Goal: Navigation & Orientation: Find specific page/section

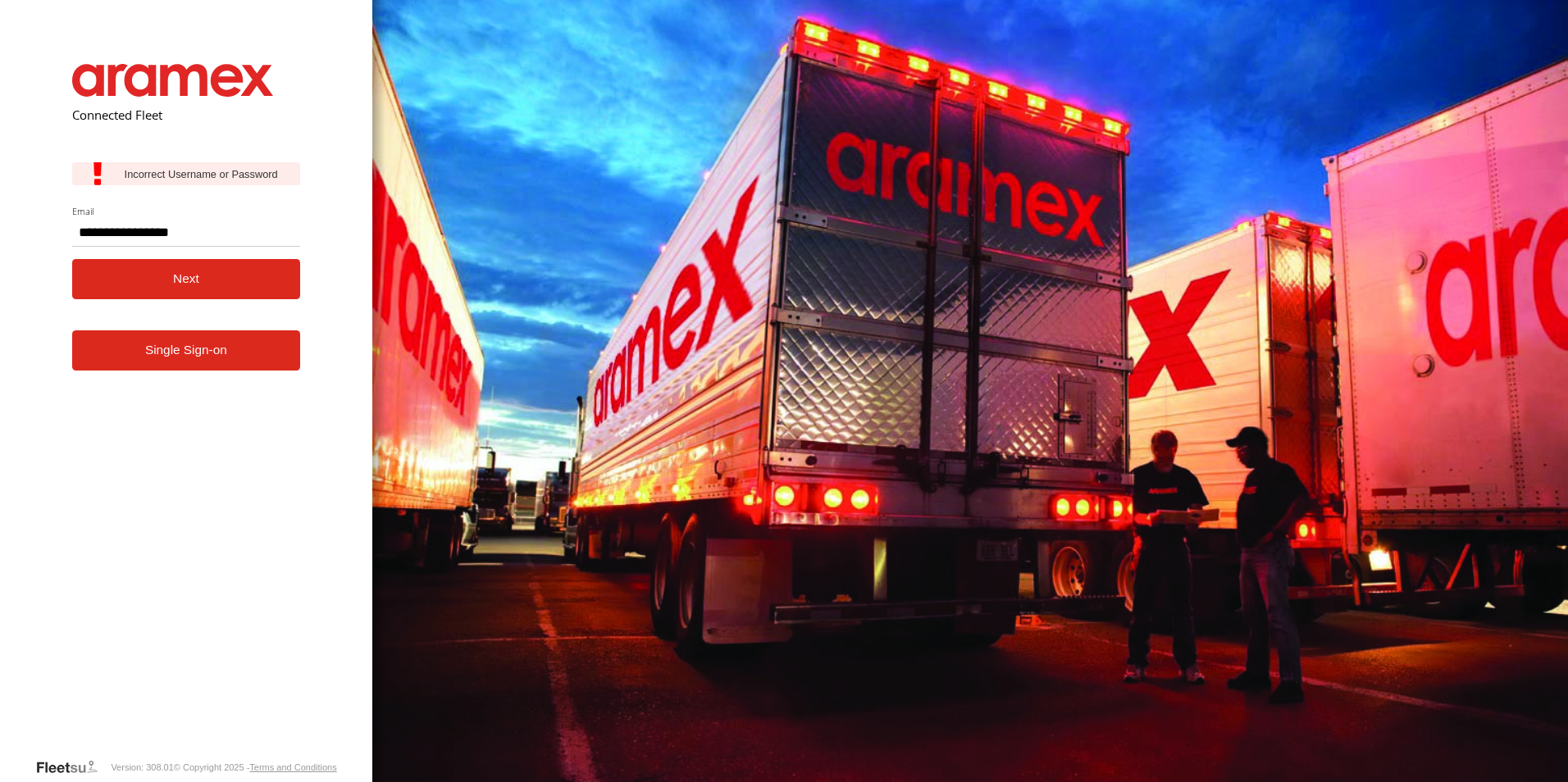
click at [136, 290] on button "Next" at bounding box center [186, 279] width 229 height 40
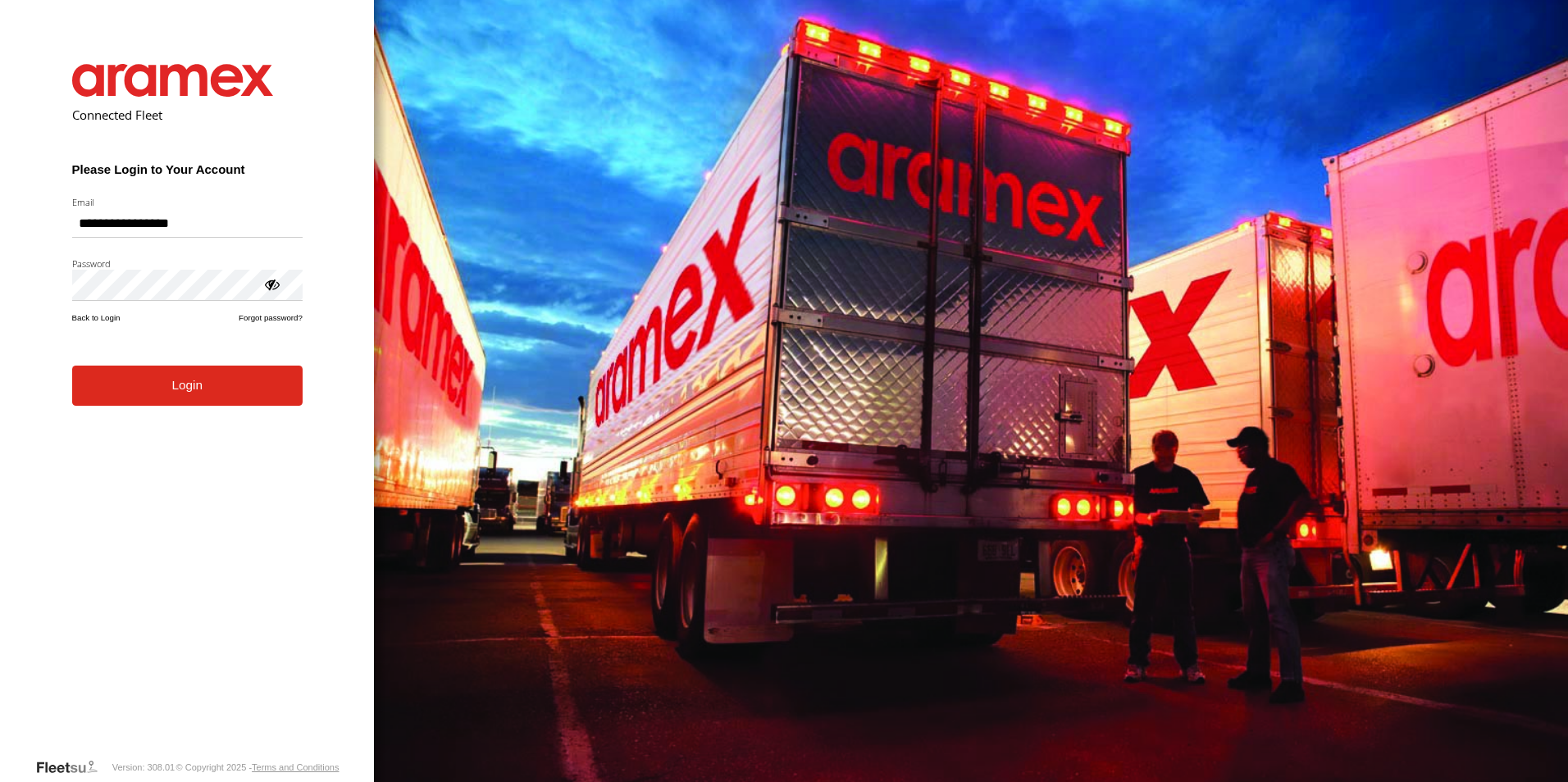
click at [114, 405] on button "Login" at bounding box center [187, 386] width 231 height 40
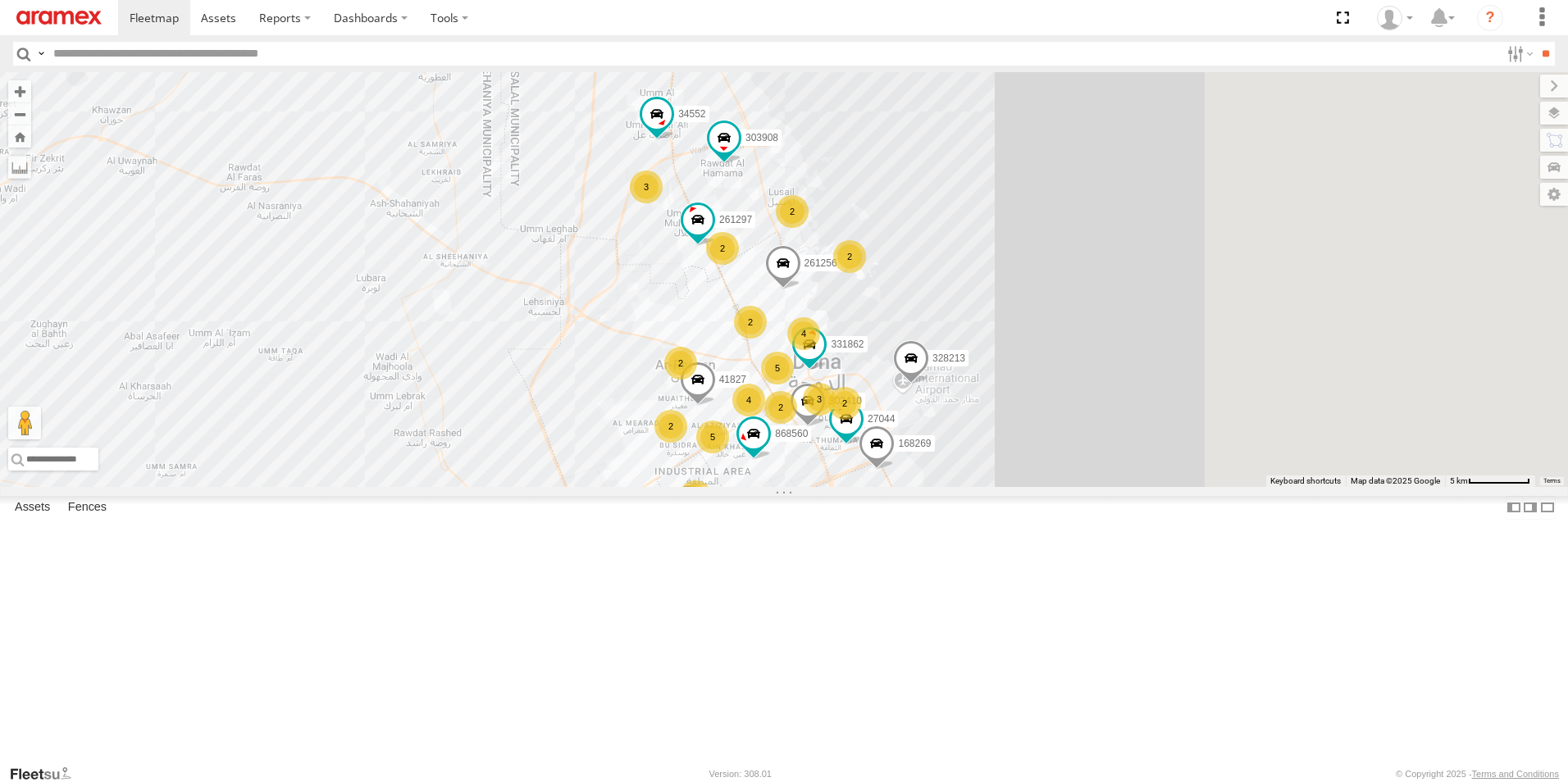
drag, startPoint x: 1073, startPoint y: 408, endPoint x: 833, endPoint y: 413, distance: 240.1
click at [833, 413] on div "256320 328213 303967 135090 34276 168269 303908 4 4 2 261256 5 868560 261297 5 …" at bounding box center [784, 279] width 1568 height 415
